Goal: Check status: Check status

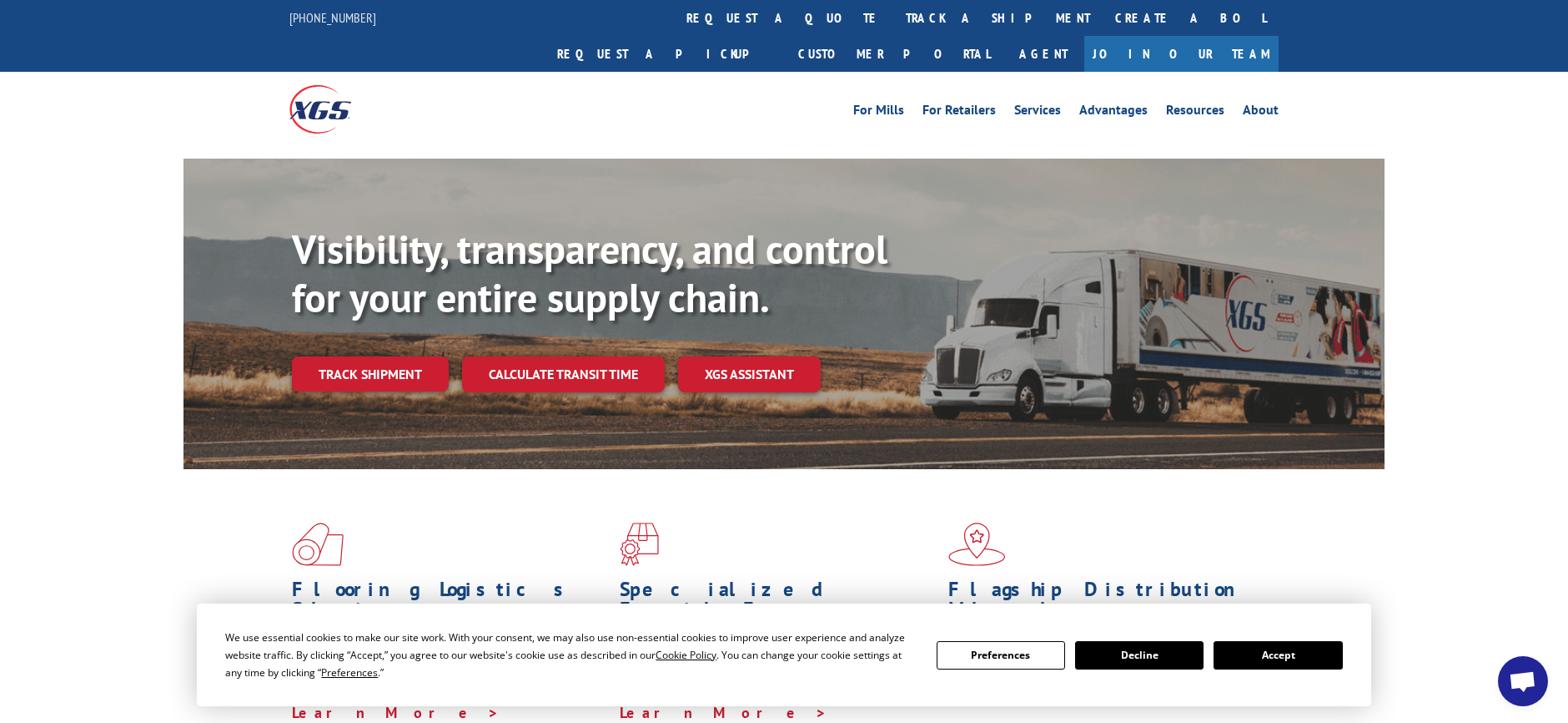
click at [1288, 656] on button "Accept" at bounding box center [1278, 654] width 129 height 28
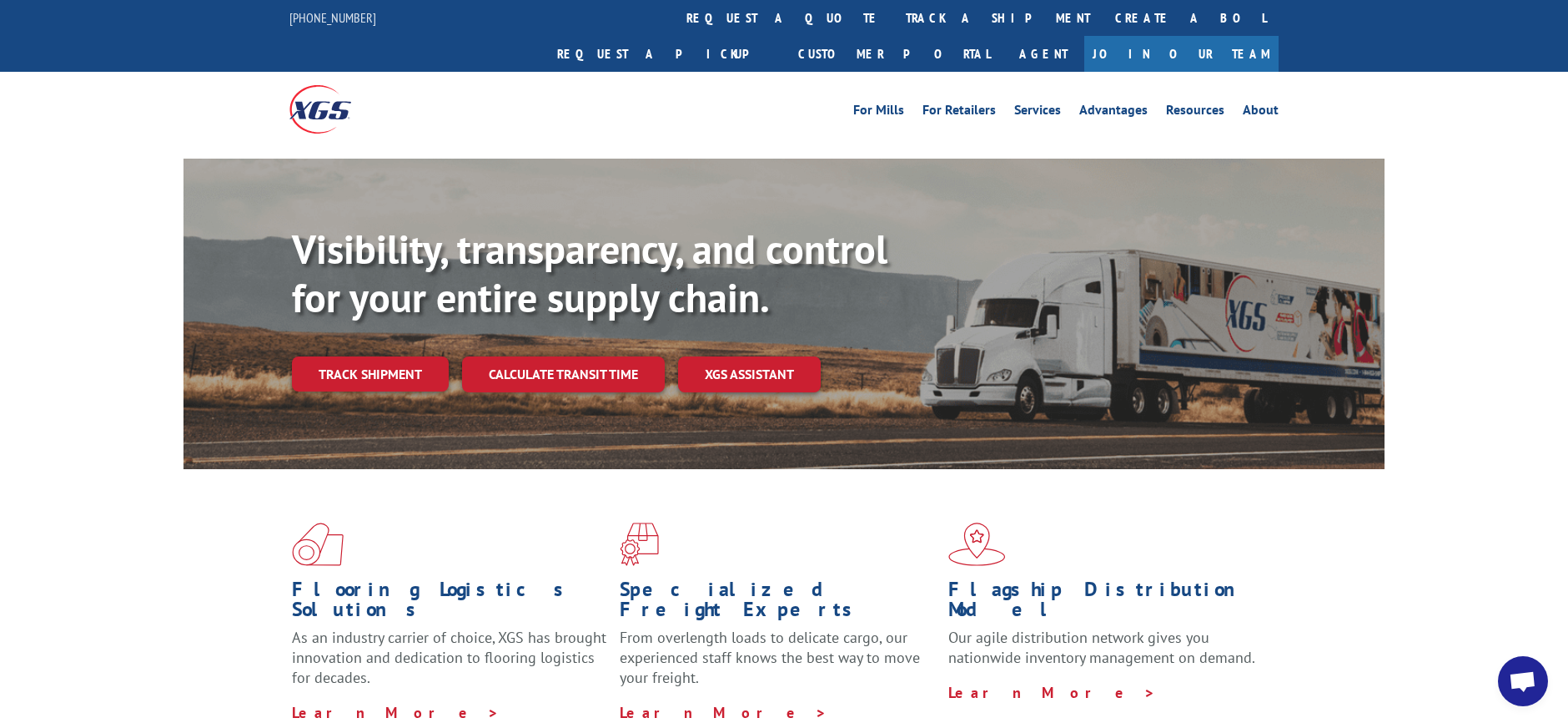
drag, startPoint x: 1504, startPoint y: 566, endPoint x: 1488, endPoint y: 557, distance: 18.4
click at [1503, 566] on div "Flooring Logistics Solutions As an industry carrier of choice, XGS has brought …" at bounding box center [784, 637] width 1568 height 336
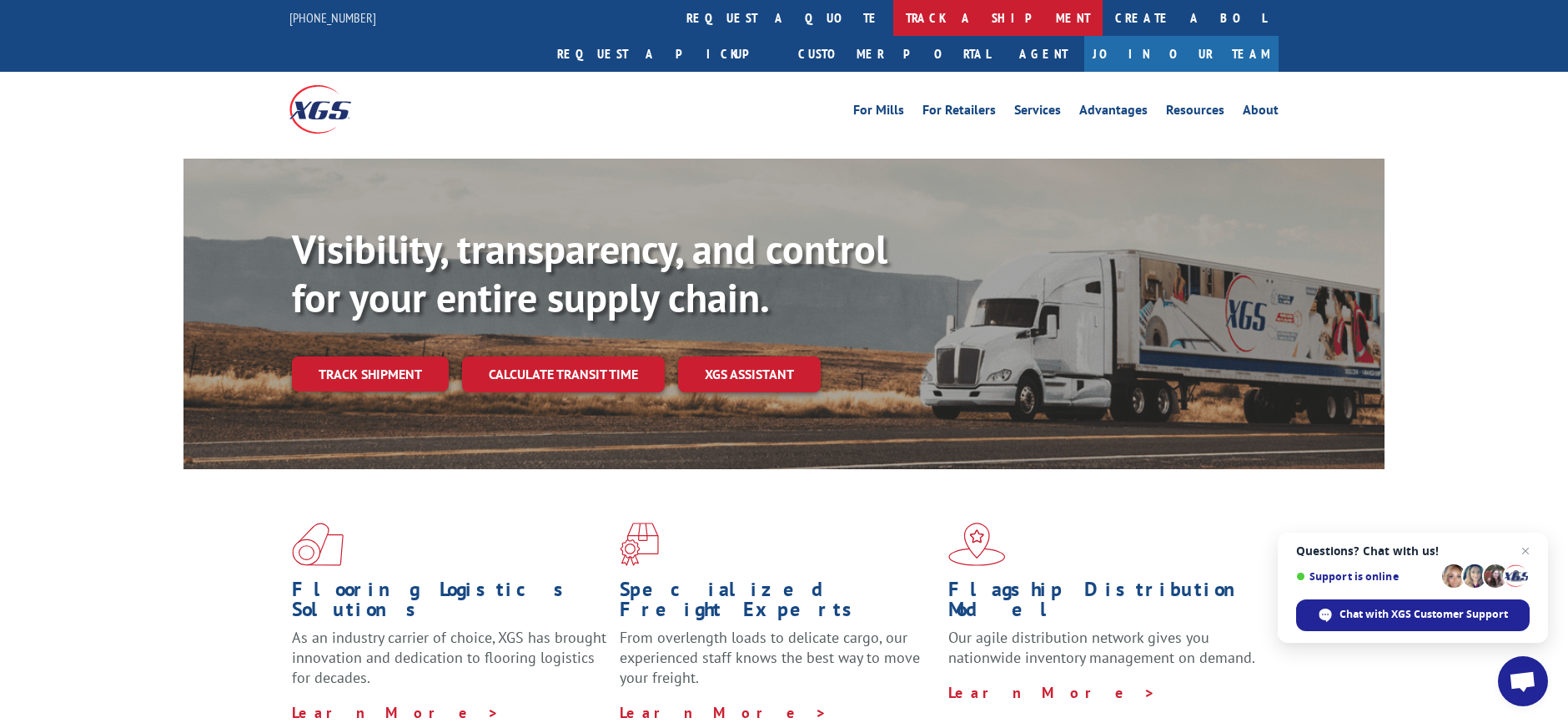
click at [894, 14] on link "track a shipment" at bounding box center [998, 18] width 209 height 36
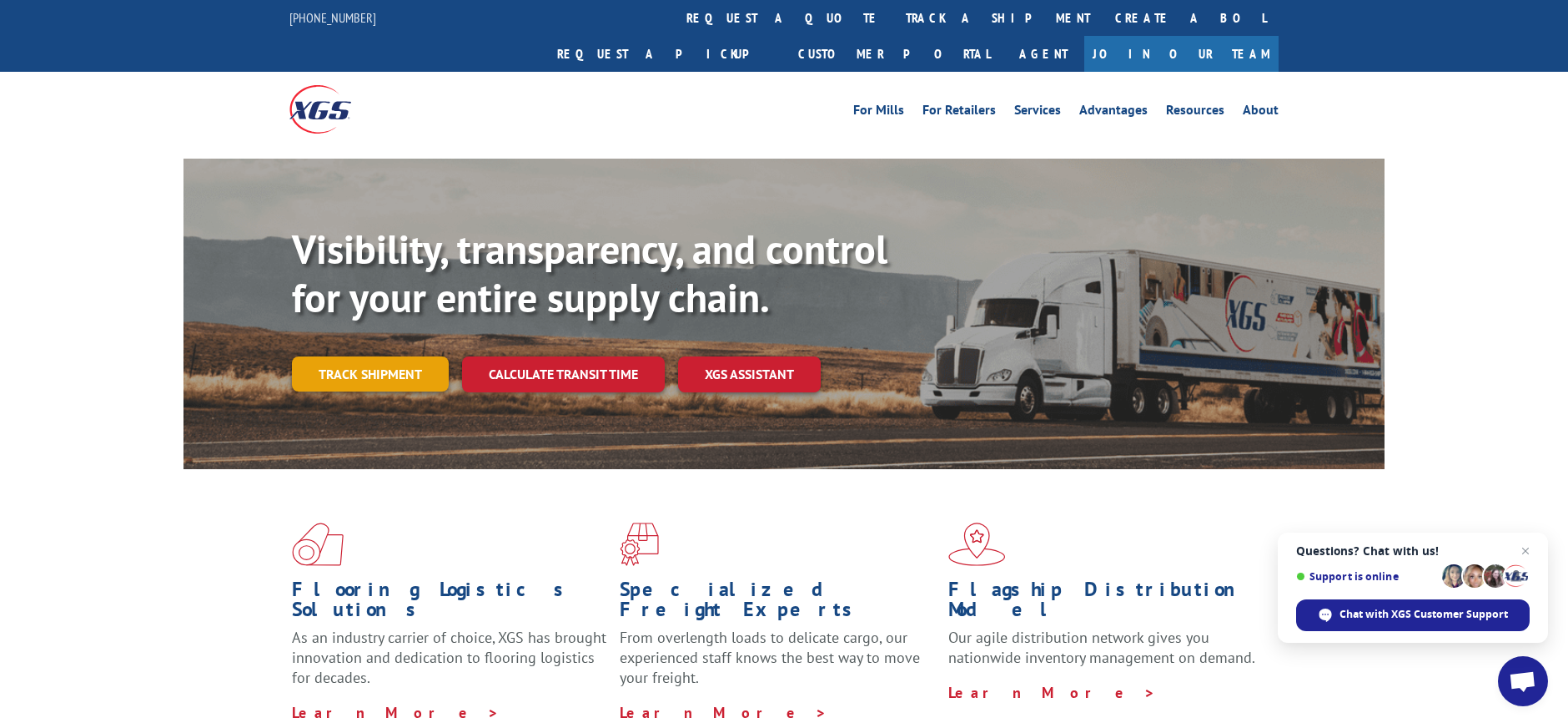
click at [419, 357] on link "Track shipment" at bounding box center [370, 374] width 157 height 35
click at [330, 357] on link "Track shipment" at bounding box center [370, 374] width 157 height 35
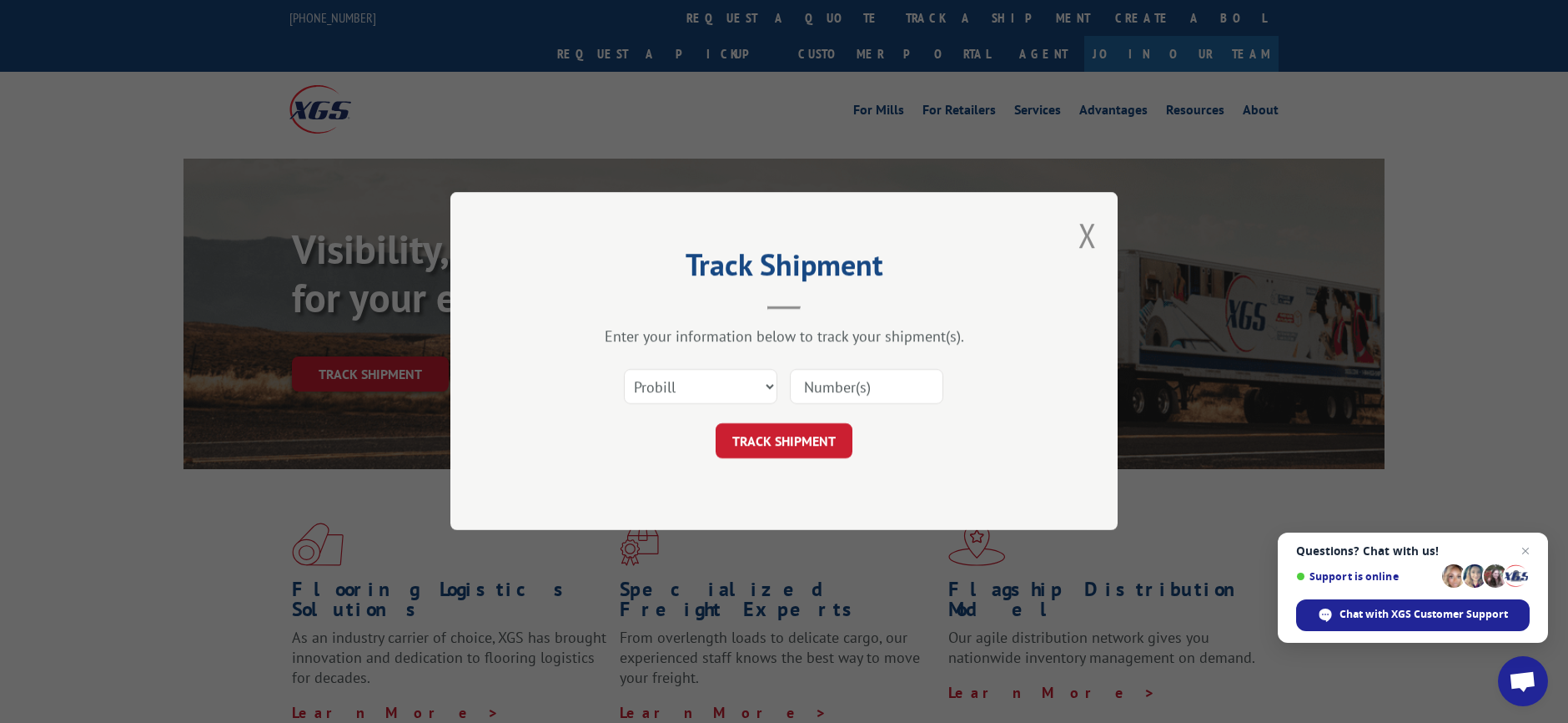
click at [822, 388] on input at bounding box center [867, 387] width 153 height 35
type input "17402862"
click at [754, 435] on button "TRACK SHIPMENT" at bounding box center [784, 441] width 137 height 35
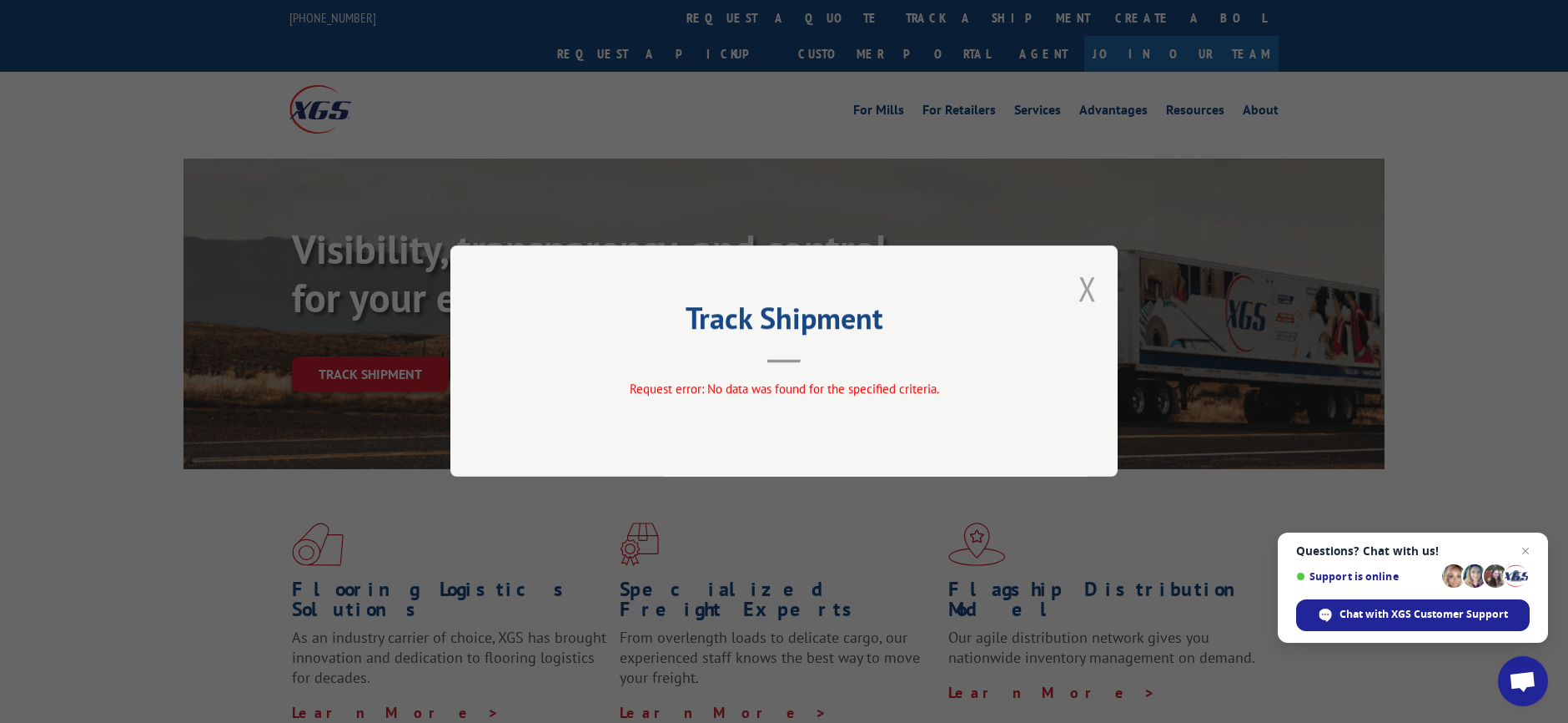
click at [1084, 292] on button "Close modal" at bounding box center [1088, 288] width 19 height 44
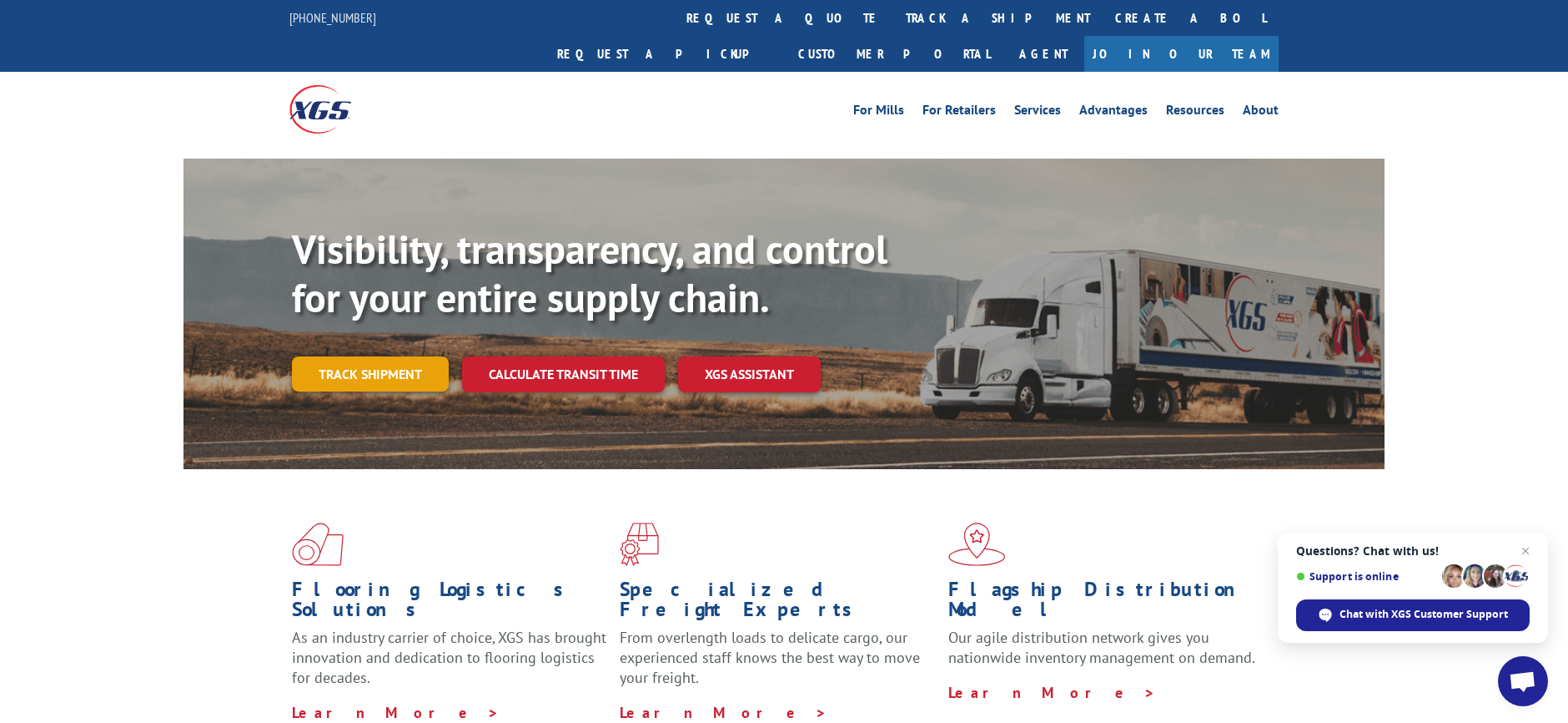
drag, startPoint x: 312, startPoint y: 309, endPoint x: 330, endPoint y: 329, distance: 26.9
click at [313, 310] on div "Visibility, transparency, and control for your entire supply chain. Track shipm…" at bounding box center [839, 342] width 1093 height 233
click at [338, 357] on link "Track shipment" at bounding box center [370, 374] width 157 height 35
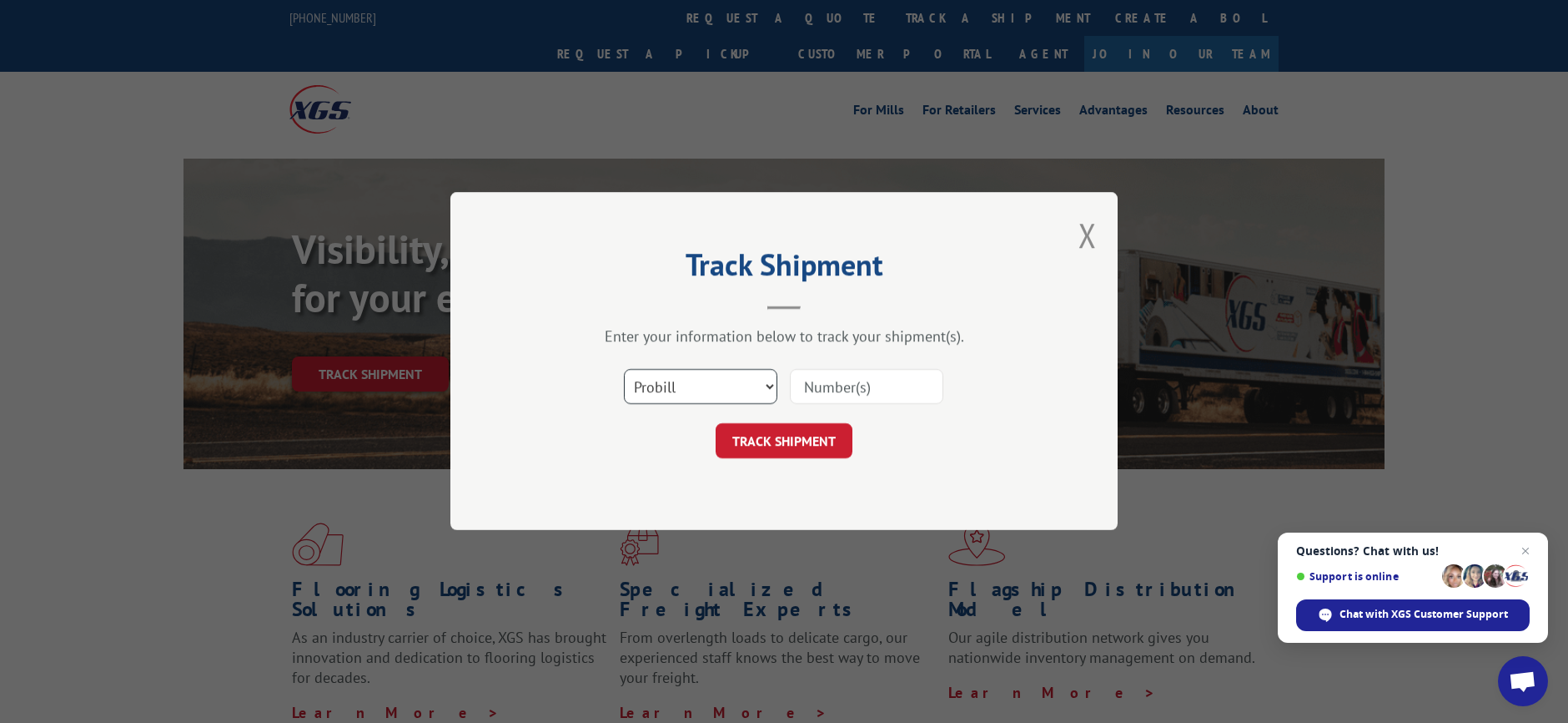
click at [728, 384] on select "Select category... Probill BOL PO" at bounding box center [701, 387] width 153 height 35
click at [624, 370] on select "Select category... Probill BOL PO" at bounding box center [701, 387] width 153 height 35
click at [744, 387] on select "Select category... Probill BOL PO" at bounding box center [701, 387] width 153 height 35
select select "bol"
click at [624, 370] on select "Select category... Probill BOL PO" at bounding box center [701, 387] width 153 height 35
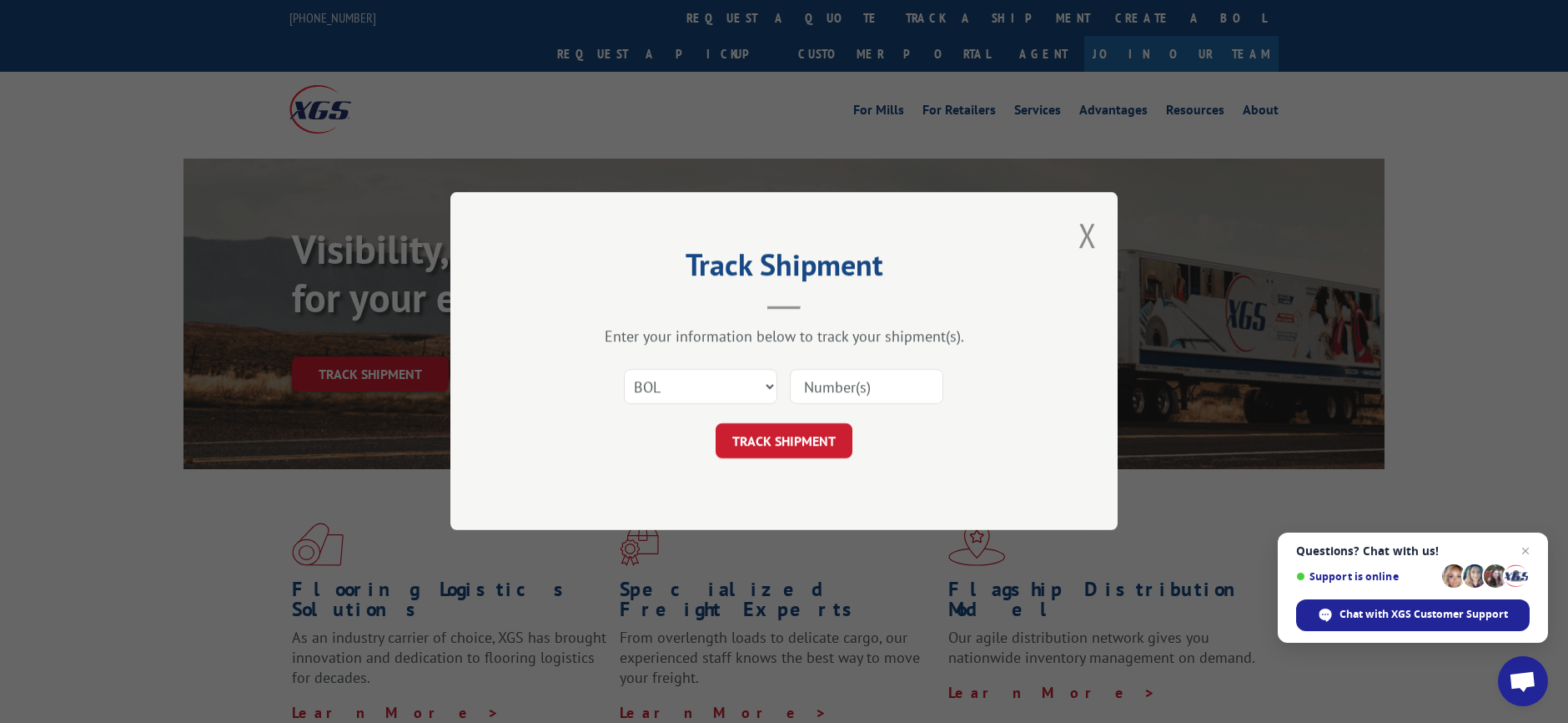
click at [845, 381] on input at bounding box center [867, 387] width 153 height 35
type input "17402862"
click at [803, 444] on button "TRACK SHIPMENT" at bounding box center [784, 441] width 137 height 35
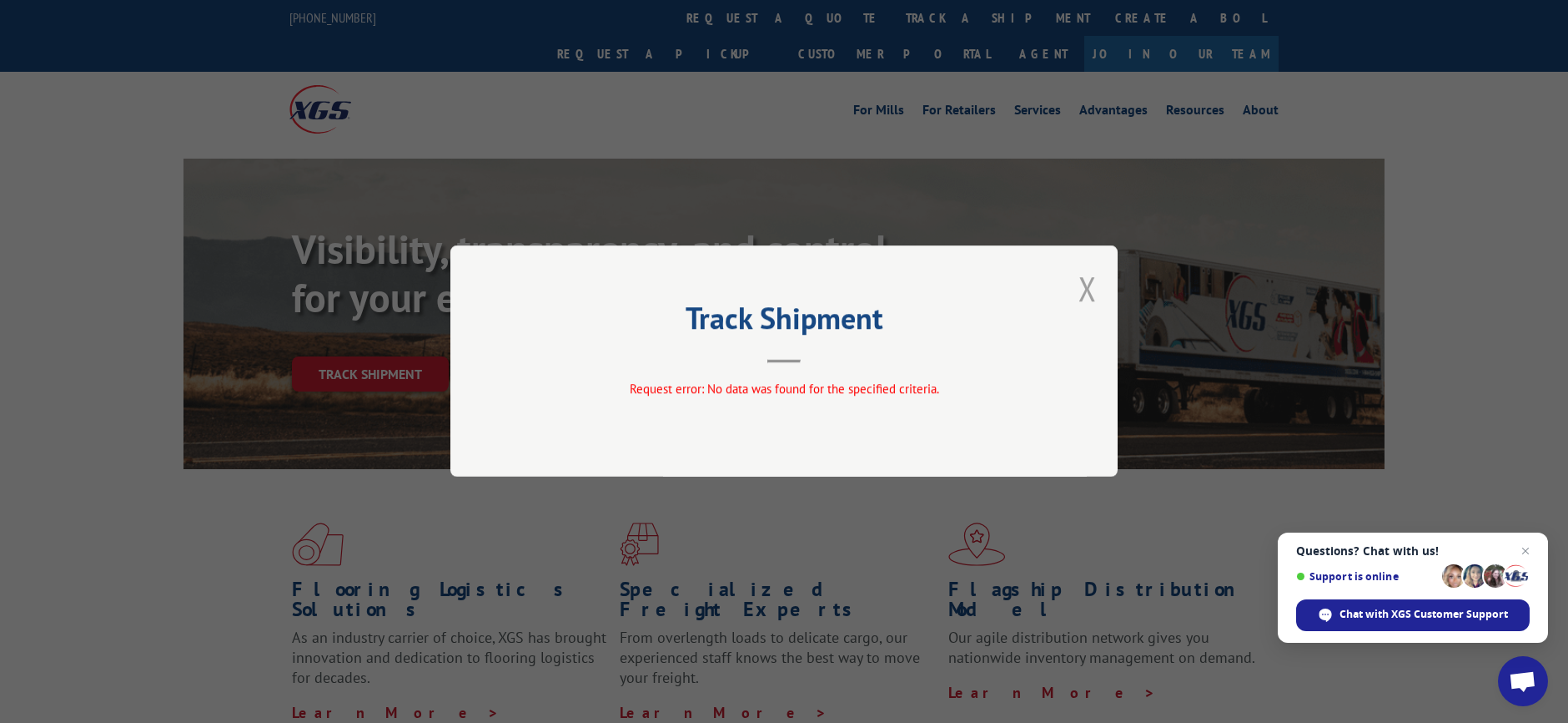
click at [1085, 294] on button "Close modal" at bounding box center [1088, 288] width 19 height 44
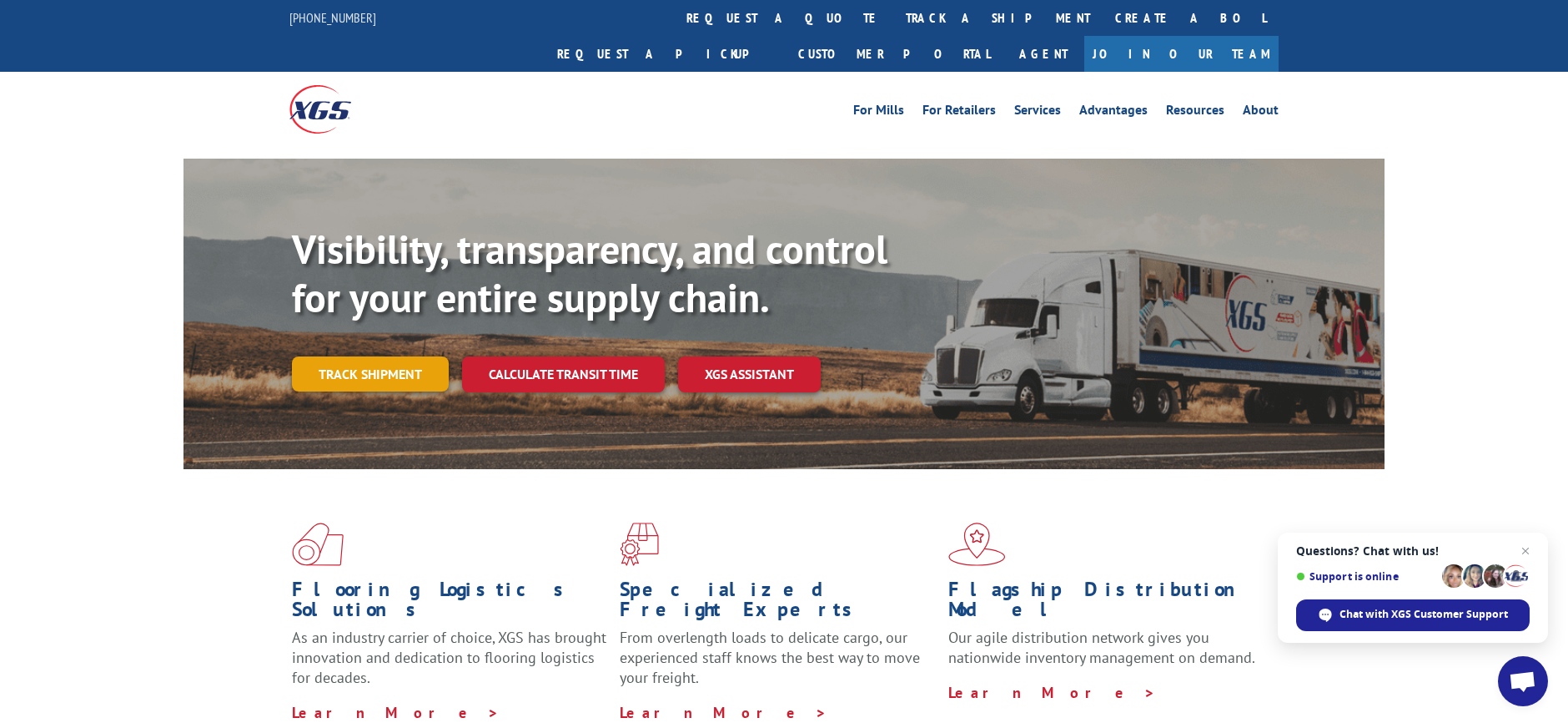
click at [396, 357] on link "Track shipment" at bounding box center [370, 374] width 157 height 35
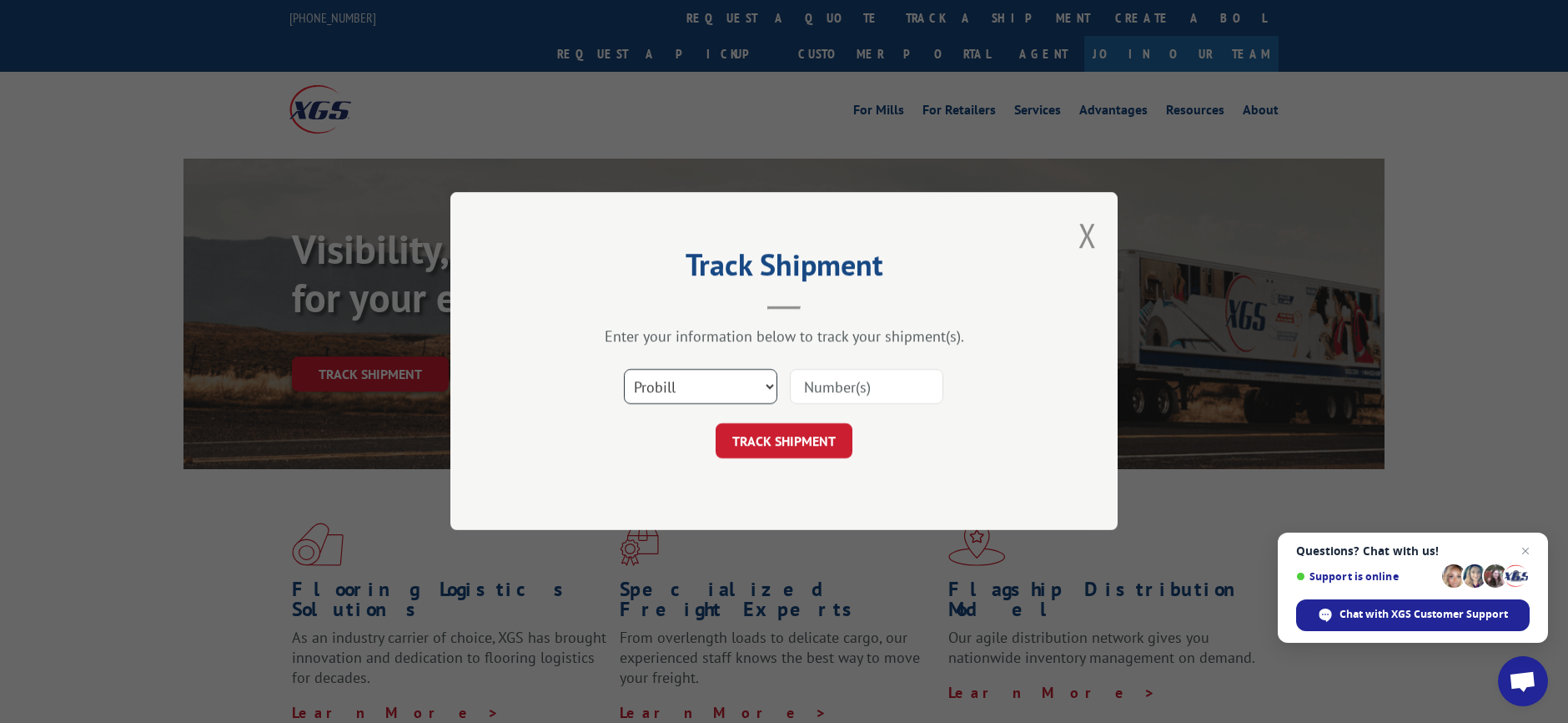
click at [719, 382] on select "Select category... Probill BOL PO" at bounding box center [701, 387] width 153 height 35
select select "po"
click at [624, 370] on select "Select category... Probill BOL PO" at bounding box center [701, 387] width 153 height 35
click at [840, 394] on input at bounding box center [867, 387] width 153 height 35
type input "17402862"
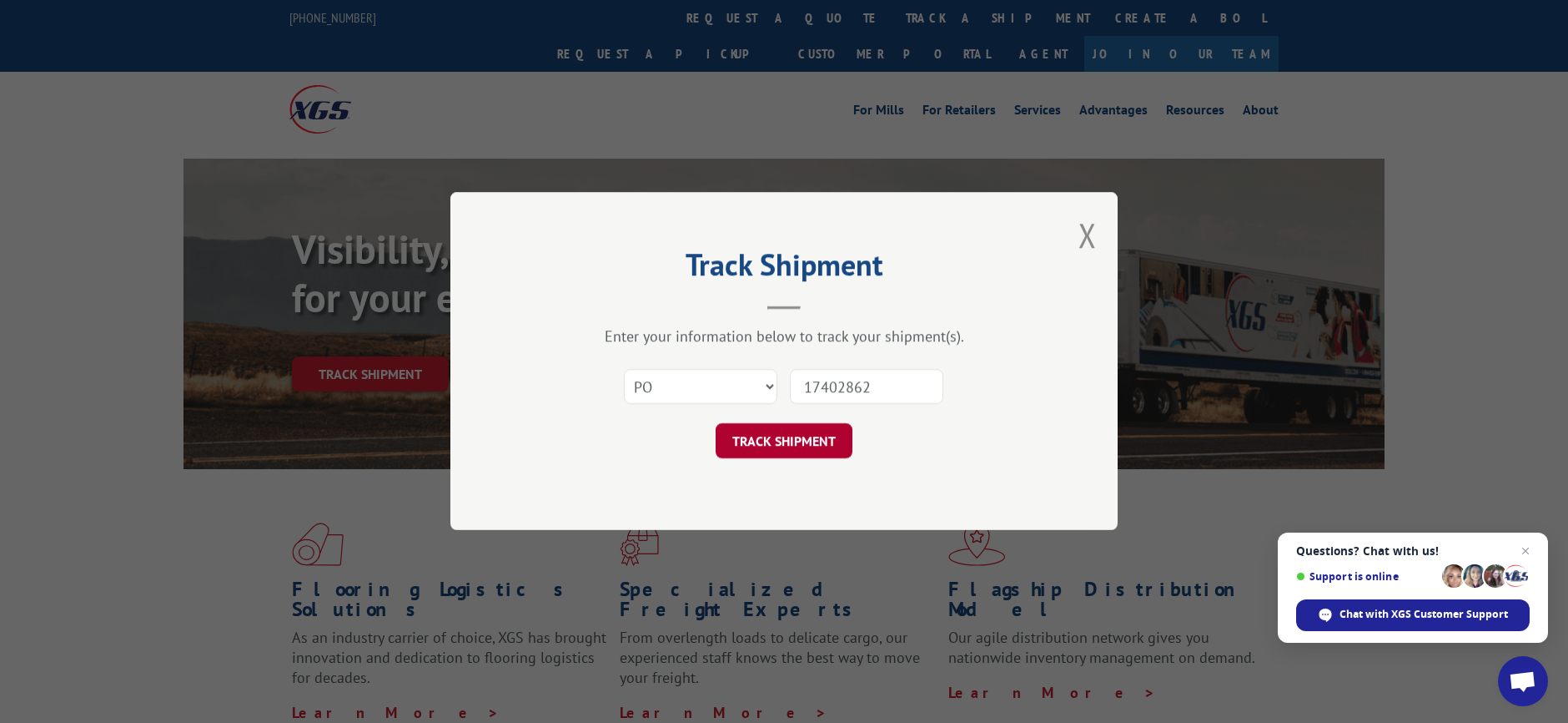
click at [797, 433] on button "TRACK SHIPMENT" at bounding box center [784, 441] width 137 height 35
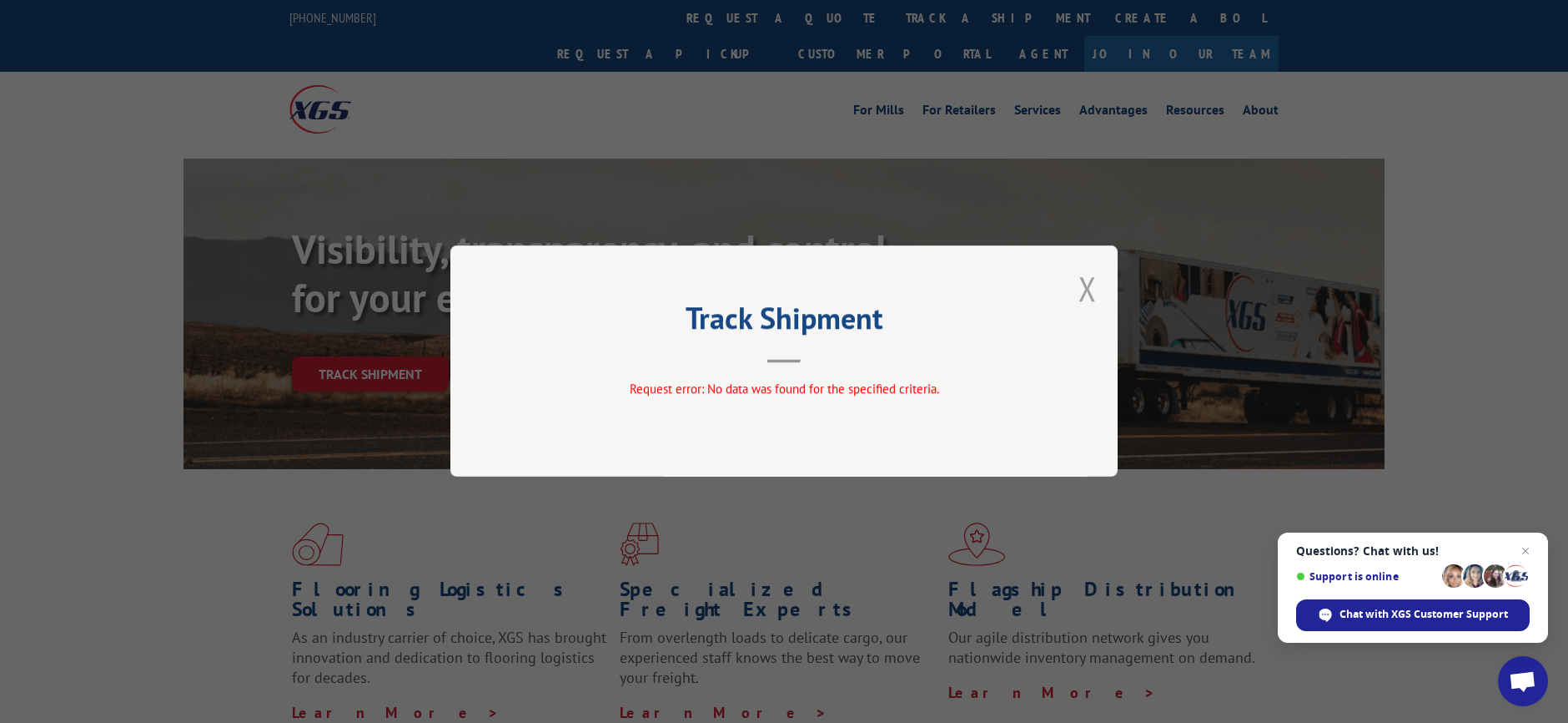
click at [1083, 296] on button "Close modal" at bounding box center [1088, 288] width 19 height 44
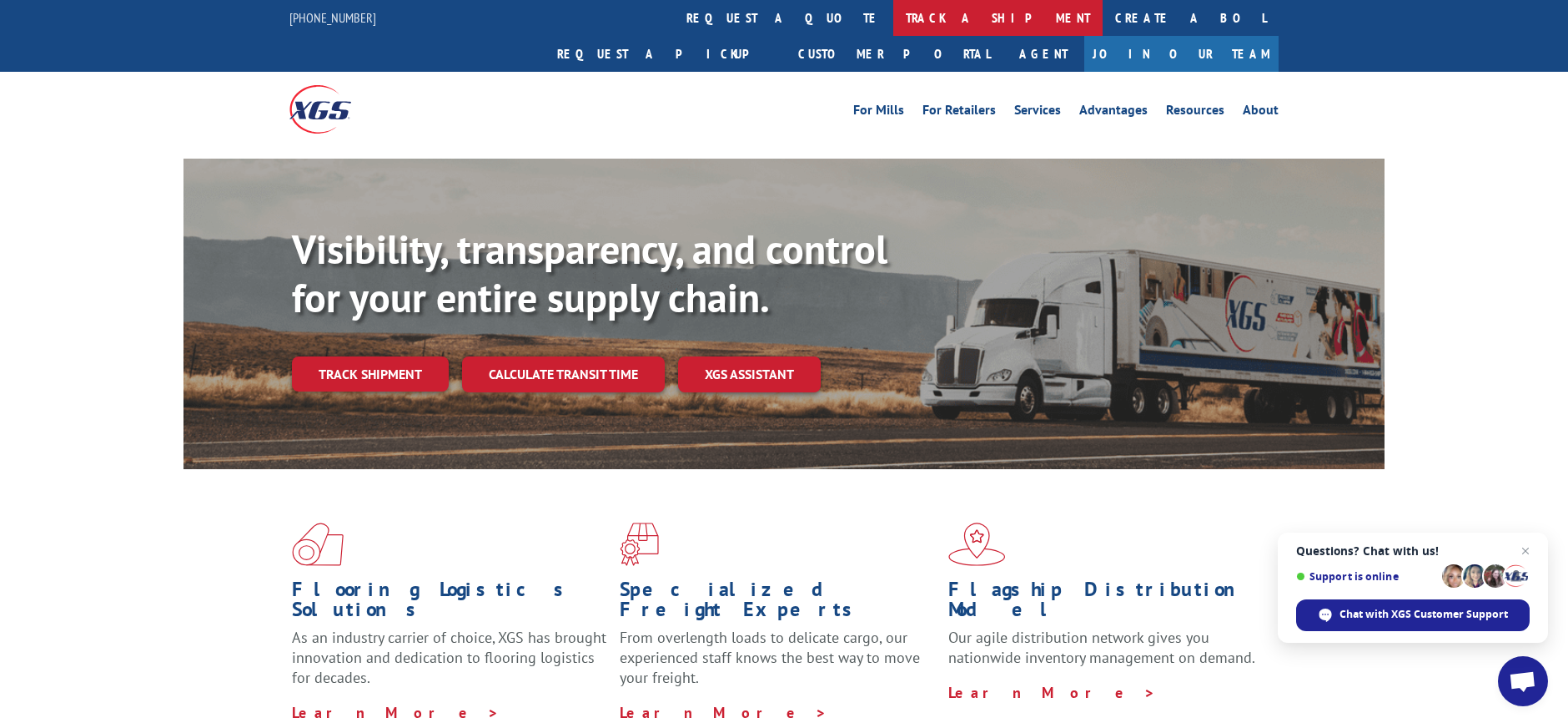
click at [894, 18] on link "track a shipment" at bounding box center [998, 18] width 209 height 36
